Goal: Task Accomplishment & Management: Use online tool/utility

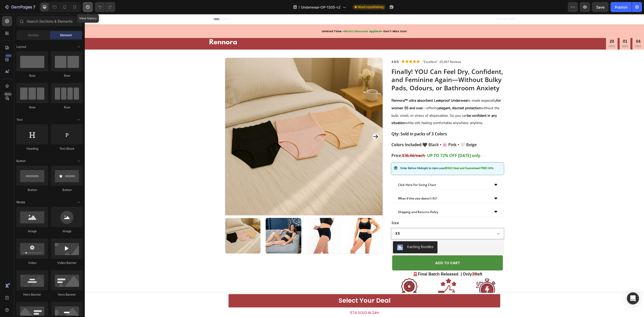
click at [85, 8] on button "button" at bounding box center [88, 7] width 10 height 10
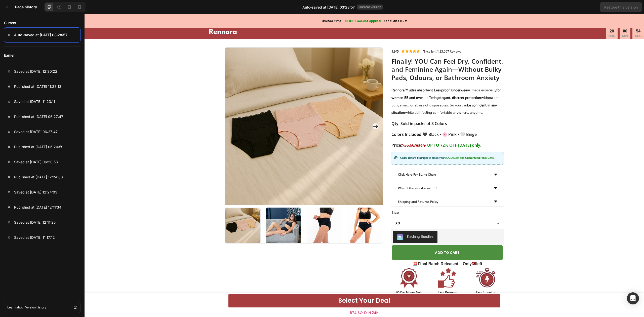
click at [56, 36] on p "Auto-saved at Aug 27, 03:28:57" at bounding box center [40, 35] width 53 height 6
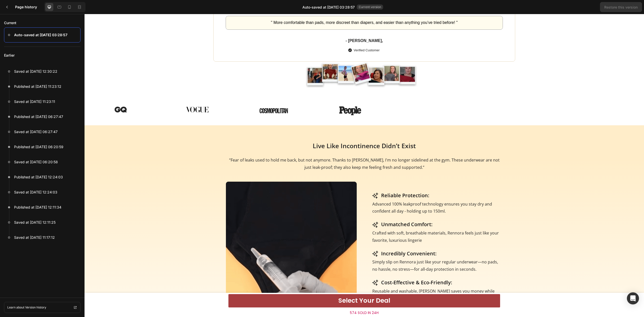
scroll to position [335, 0]
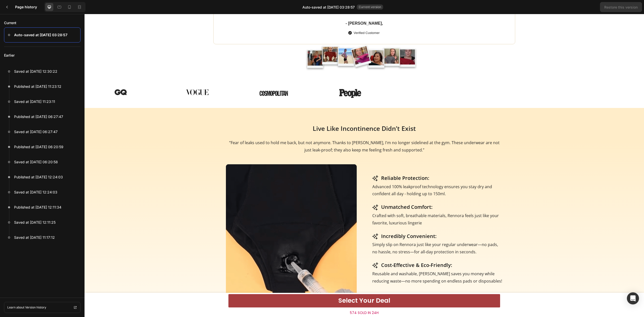
click at [8, 34] on icon at bounding box center [9, 35] width 2 height 2
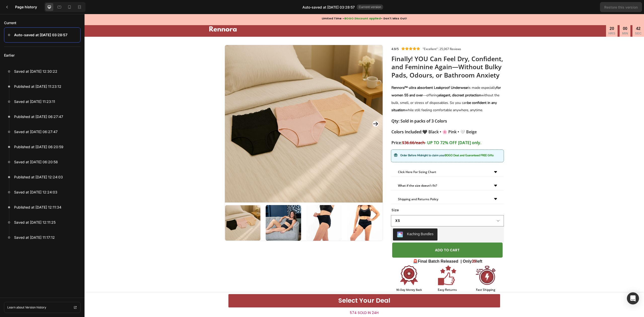
scroll to position [0, 0]
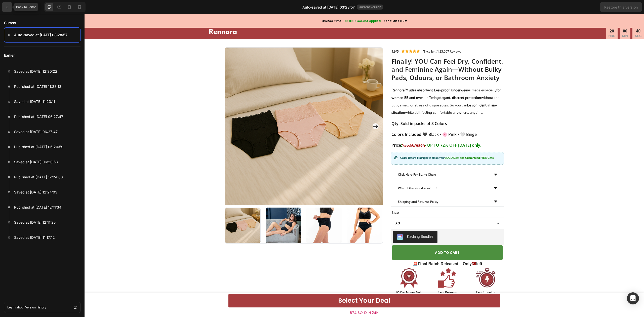
click at [5, 6] on div at bounding box center [7, 7] width 10 height 10
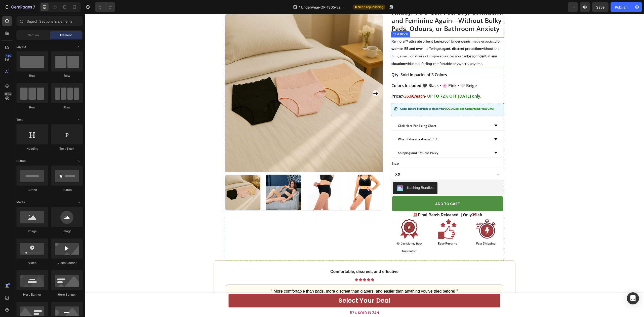
scroll to position [67, 0]
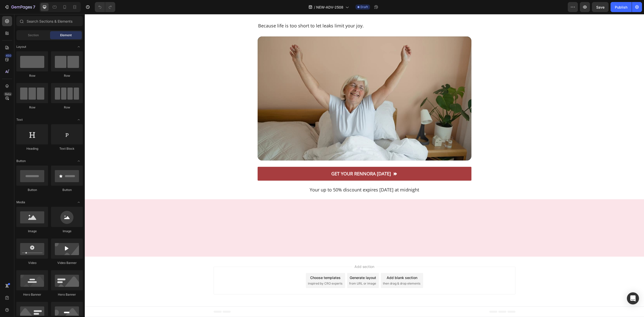
scroll to position [3789, 0]
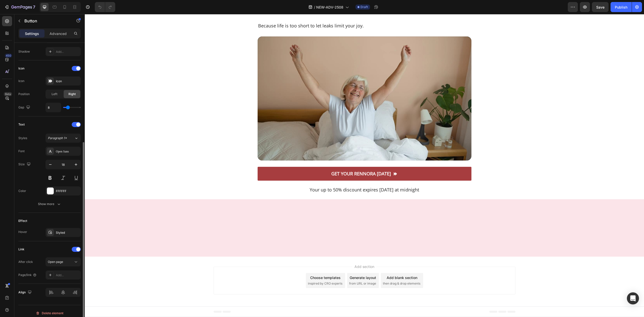
scroll to position [139, 0]
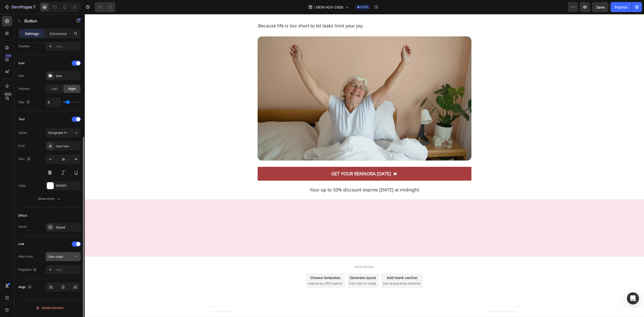
click at [70, 259] on div "Open page" at bounding box center [61, 256] width 26 height 5
click at [66, 272] on div "Add..." at bounding box center [68, 270] width 24 height 5
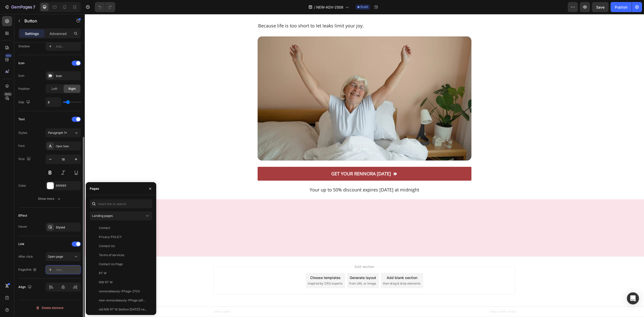
click at [66, 272] on div "Add..." at bounding box center [68, 270] width 24 height 5
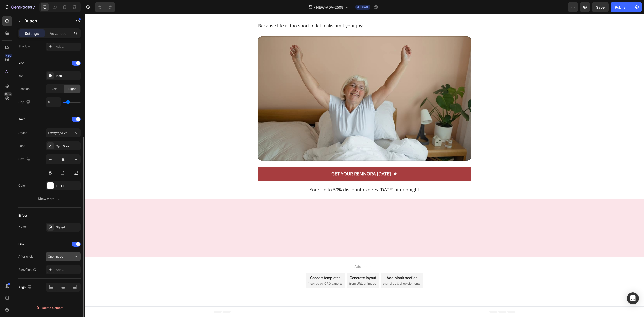
click at [68, 256] on div "Open page" at bounding box center [61, 256] width 26 height 5
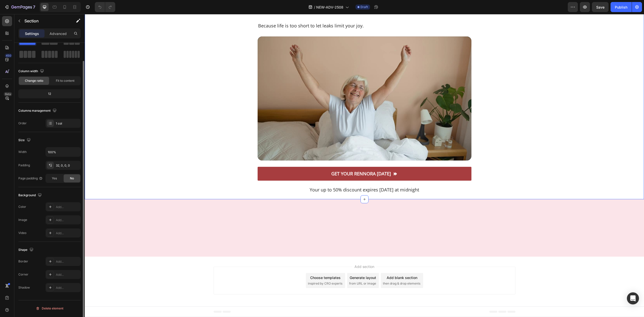
scroll to position [0, 0]
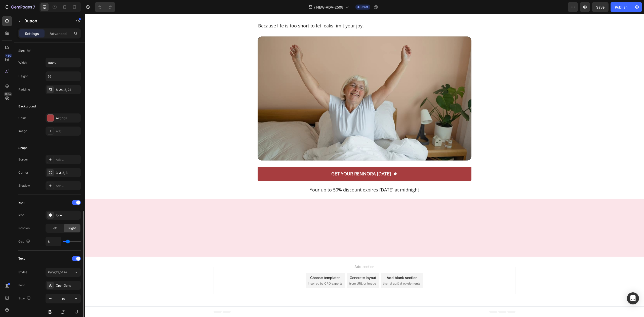
scroll to position [139, 0]
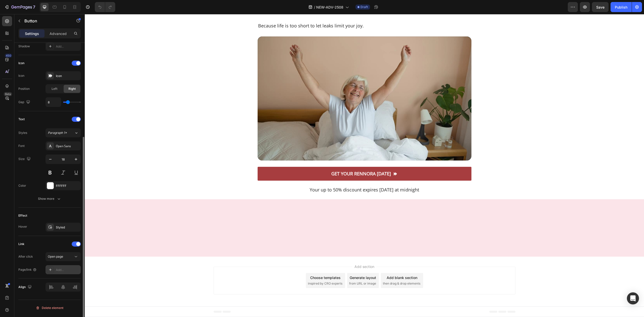
click at [62, 273] on div "Add..." at bounding box center [63, 269] width 35 height 9
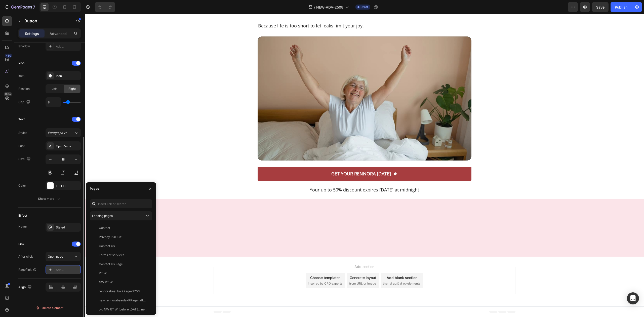
click at [65, 271] on div "Add..." at bounding box center [68, 270] width 24 height 5
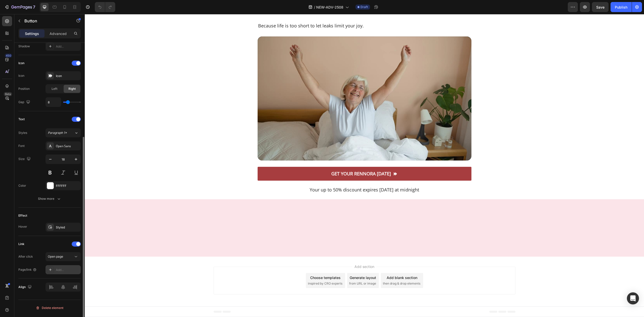
click at [67, 268] on div "Add..." at bounding box center [63, 269] width 35 height 9
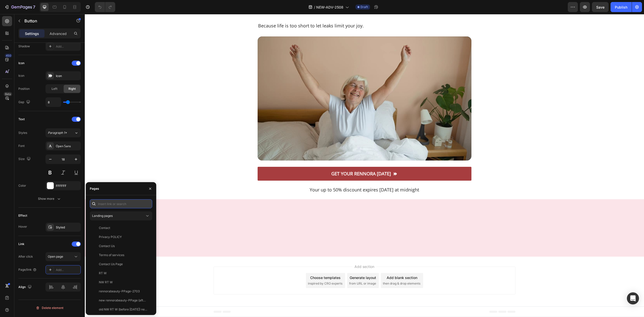
paste input "[URL][DOMAIN_NAME]"
type input "[URL][DOMAIN_NAME]"
click at [113, 245] on div "[URL][DOMAIN_NAME] View" at bounding box center [121, 261] width 62 height 100
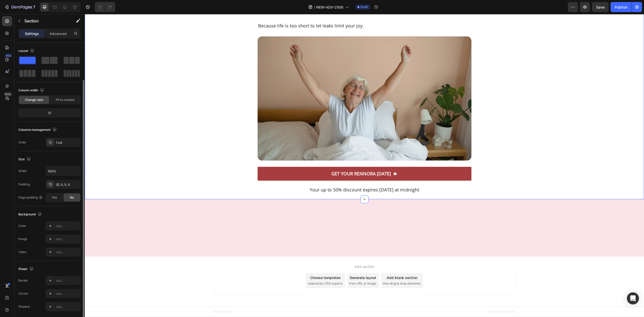
scroll to position [19, 0]
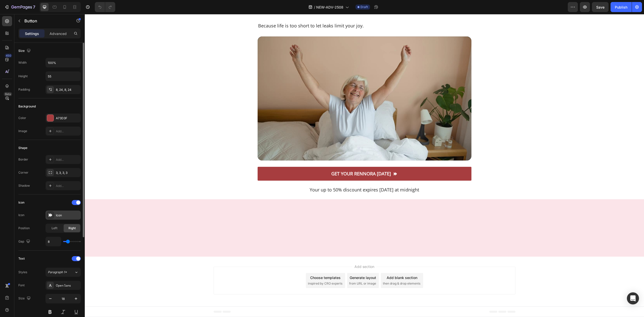
scroll to position [139, 0]
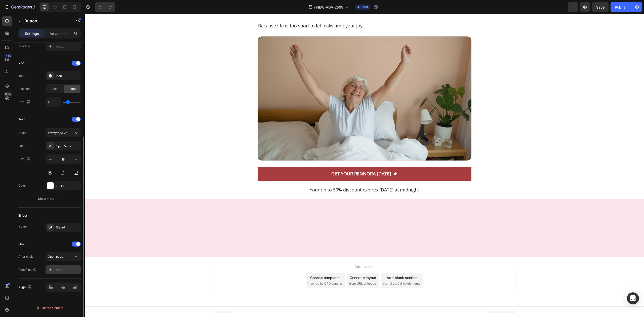
click at [66, 270] on div "Add..." at bounding box center [68, 270] width 24 height 5
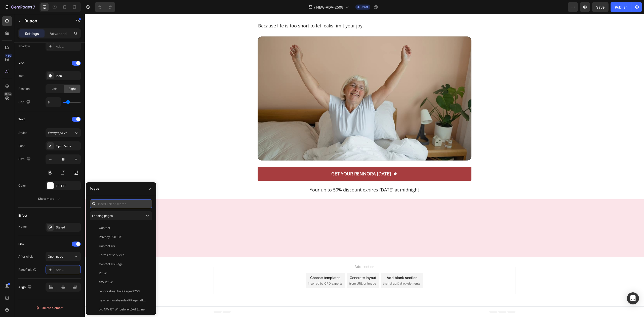
click at [114, 202] on input "text" at bounding box center [121, 203] width 62 height 9
paste input "[URL][DOMAIN_NAME]"
type input "[URL][DOMAIN_NAME]"
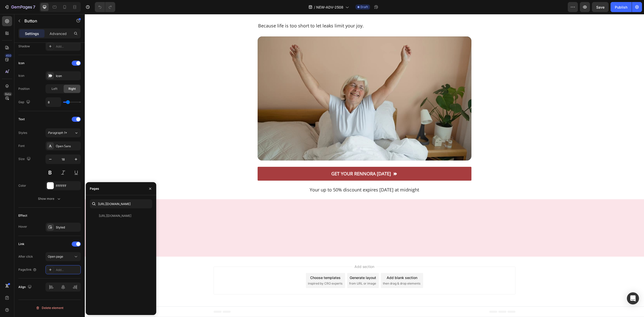
drag, startPoint x: 122, startPoint y: 217, endPoint x: 128, endPoint y: 229, distance: 13.2
click at [129, 228] on div "[URL][DOMAIN_NAME] View" at bounding box center [121, 261] width 62 height 100
click at [147, 215] on div "View" at bounding box center [144, 216] width 7 height 5
click at [115, 216] on div "[URL][DOMAIN_NAME]" at bounding box center [115, 216] width 32 height 5
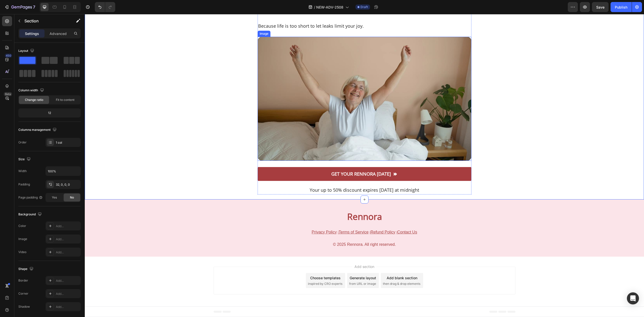
scroll to position [3991, 0]
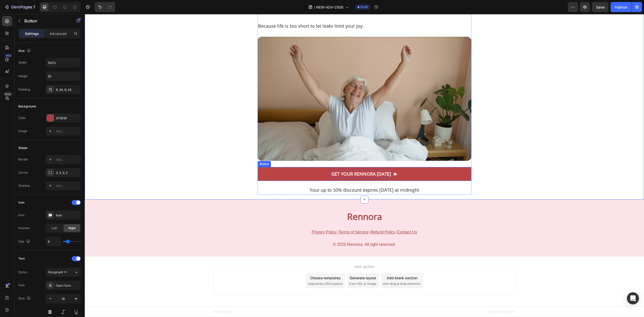
click at [331, 177] on strong "Get Your Rennora [DATE]" at bounding box center [361, 174] width 60 height 6
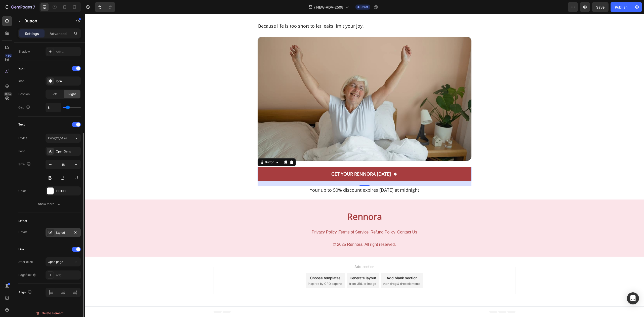
scroll to position [139, 0]
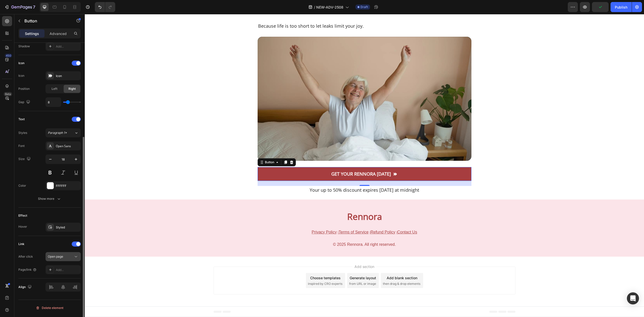
click at [74, 254] on button "Open page" at bounding box center [63, 256] width 35 height 9
click at [73, 256] on div "Open page" at bounding box center [61, 256] width 26 height 5
click at [68, 274] on div "Add..." at bounding box center [63, 269] width 35 height 9
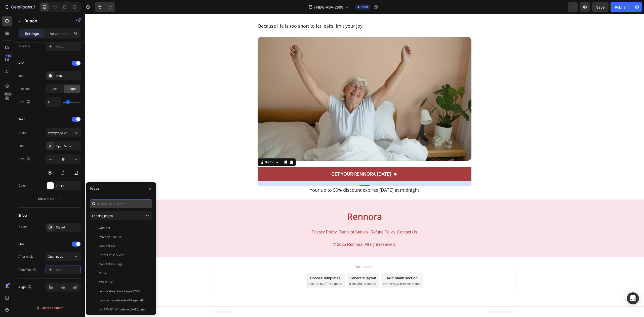
click at [114, 205] on input "text" at bounding box center [121, 203] width 62 height 9
paste input "[URL][DOMAIN_NAME]"
type input "[URL][DOMAIN_NAME]"
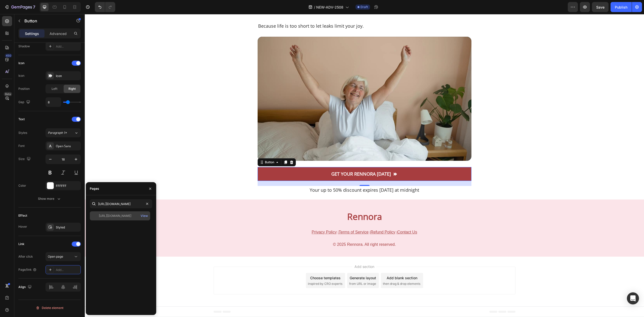
click at [115, 219] on div "[URL][DOMAIN_NAME] View" at bounding box center [120, 215] width 60 height 9
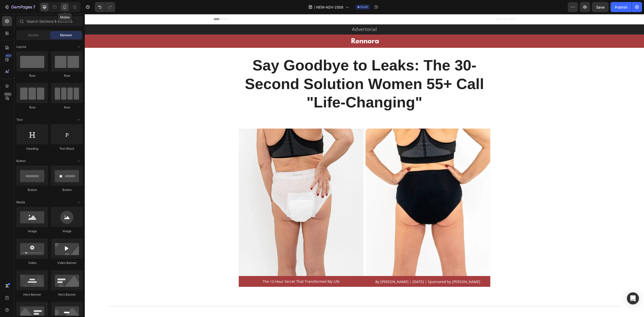
click at [64, 4] on div at bounding box center [65, 7] width 8 height 8
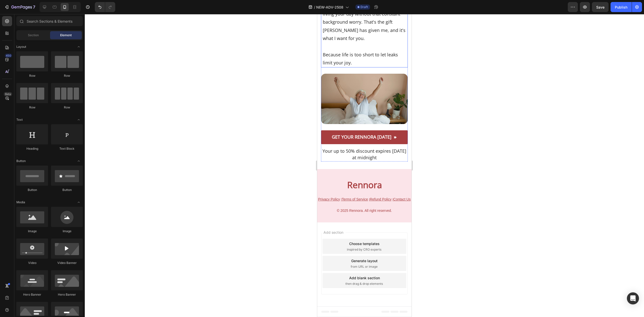
scroll to position [4712, 0]
